Goal: Task Accomplishment & Management: Manage account settings

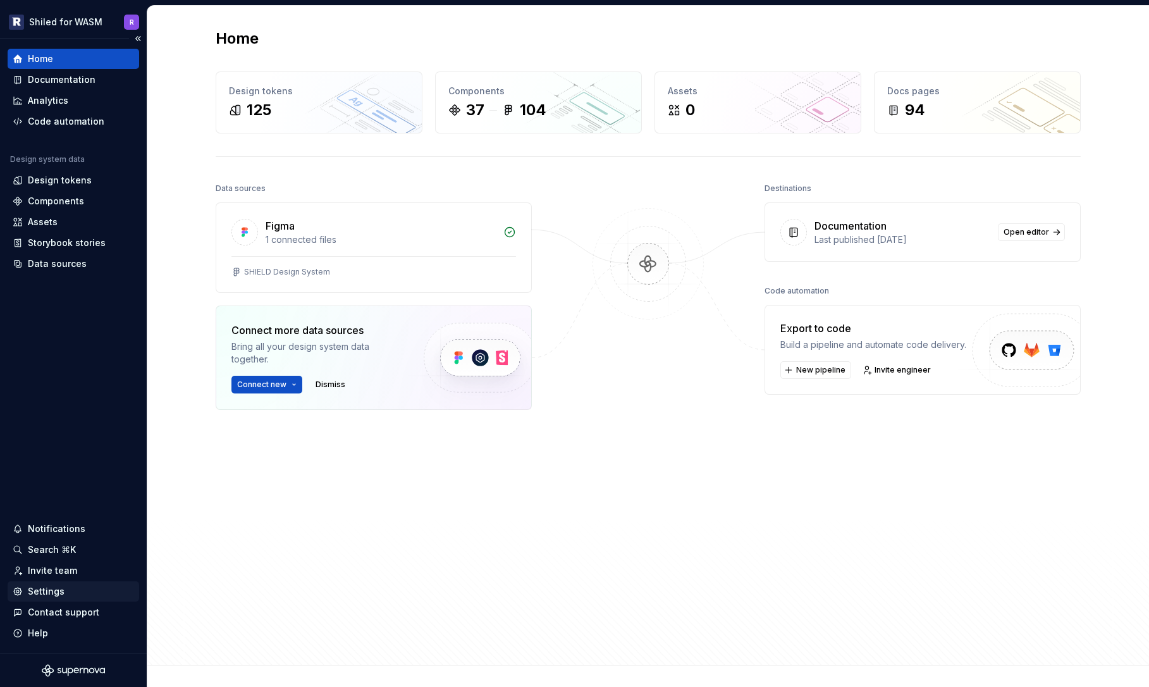
click at [48, 588] on div "Settings" at bounding box center [46, 591] width 37 height 13
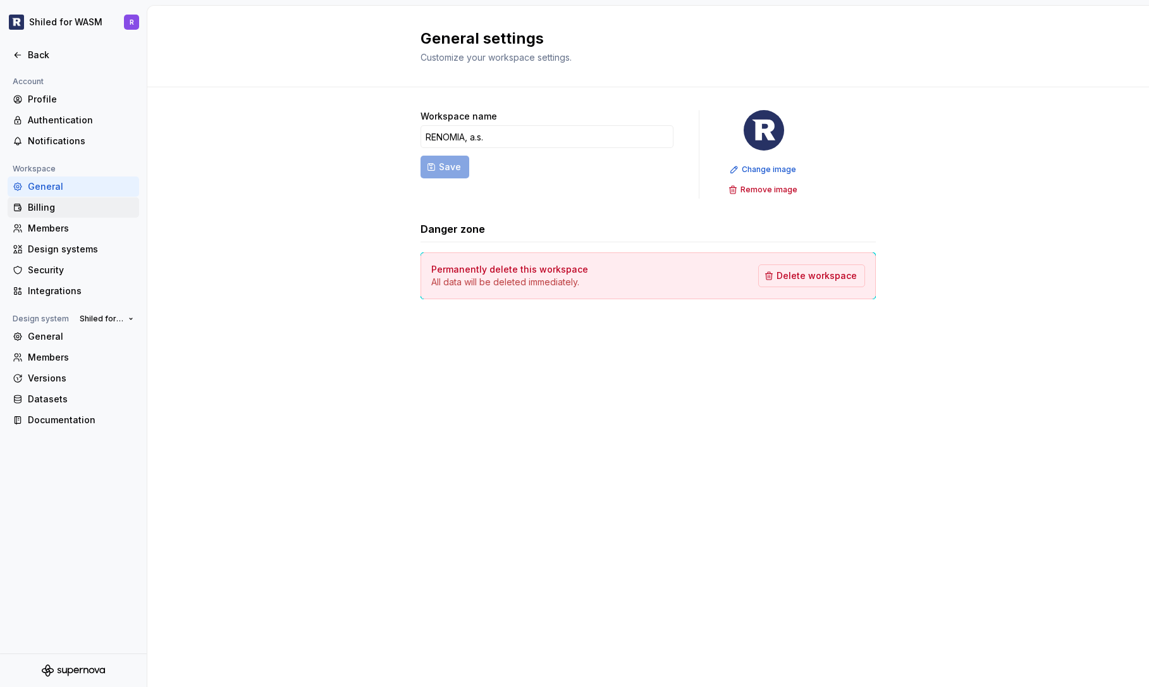
click at [51, 216] on div "Billing" at bounding box center [73, 207] width 131 height 20
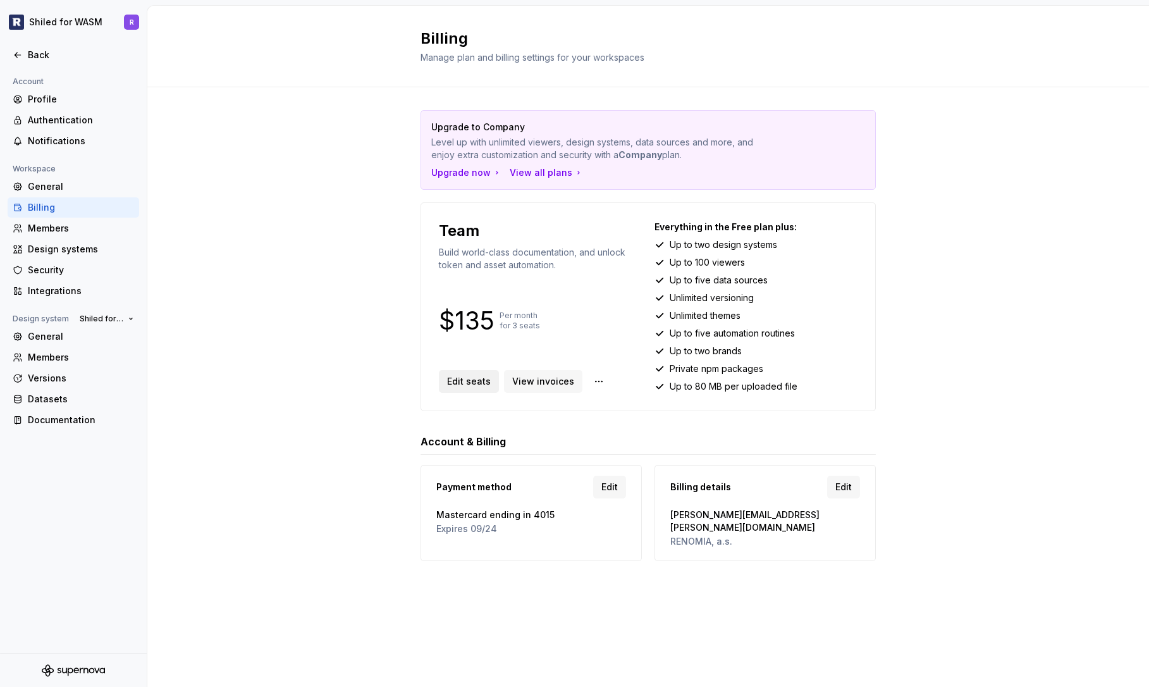
click at [468, 384] on span "Edit seats" at bounding box center [469, 381] width 44 height 13
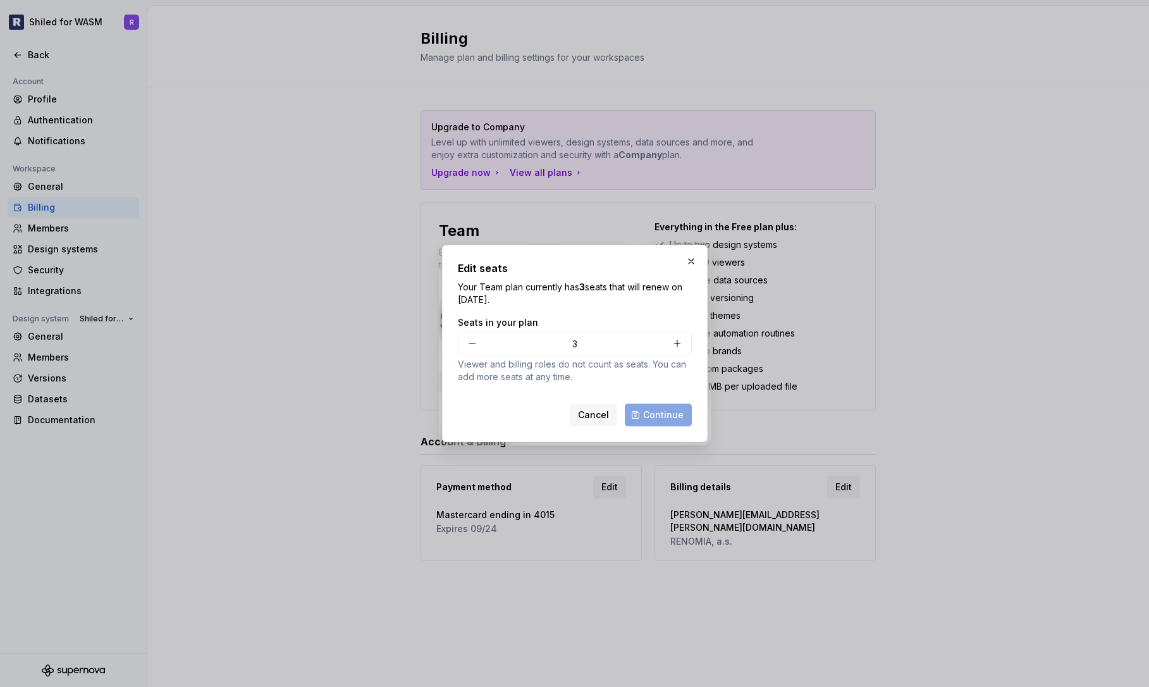
drag, startPoint x: 480, startPoint y: 293, endPoint x: 420, endPoint y: 287, distance: 61.0
click at [433, 289] on div "Edit seats Your Team plan currently has 3 seats that will renew on [DATE]. Seat…" at bounding box center [574, 343] width 1149 height 687
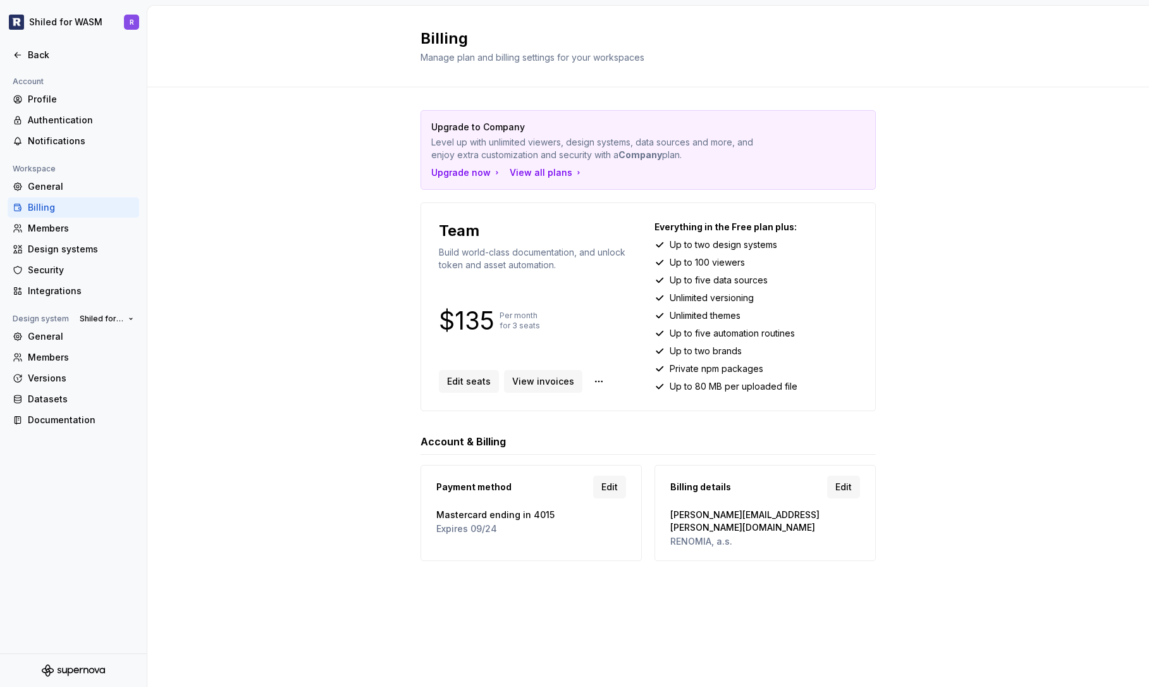
click at [360, 296] on div "Upgrade to Company Level up with unlimited viewers, design systems, data source…" at bounding box center [647, 348] width 1001 height 522
